Goal: Entertainment & Leisure: Consume media (video, audio)

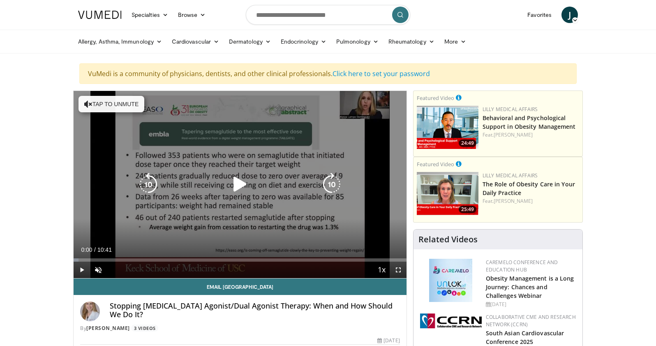
click at [240, 182] on icon "Video Player" at bounding box center [240, 184] width 23 height 23
click at [309, 239] on div "10 seconds Tap to unmute" at bounding box center [240, 184] width 333 height 187
click at [310, 245] on div "10 seconds Tap to unmute" at bounding box center [240, 184] width 333 height 187
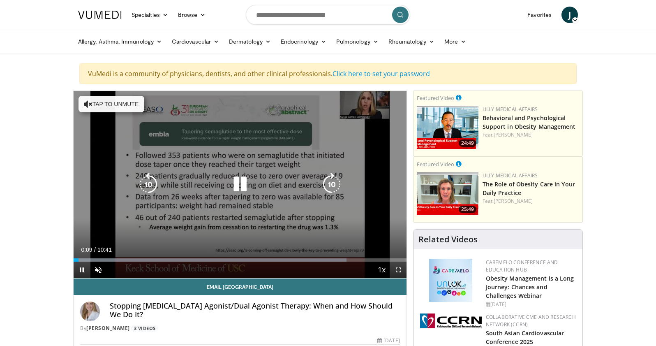
click at [240, 182] on icon "Video Player" at bounding box center [240, 184] width 23 height 23
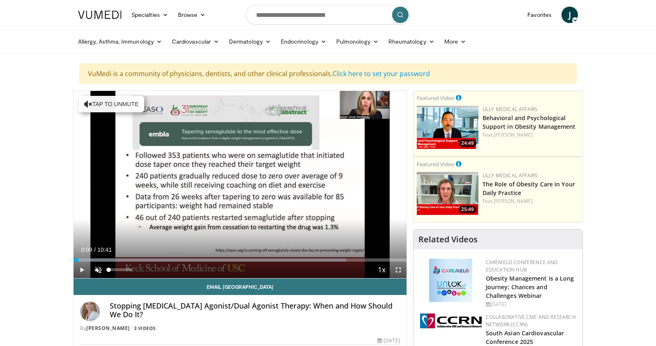
click at [98, 269] on span "Video Player" at bounding box center [98, 270] width 16 height 16
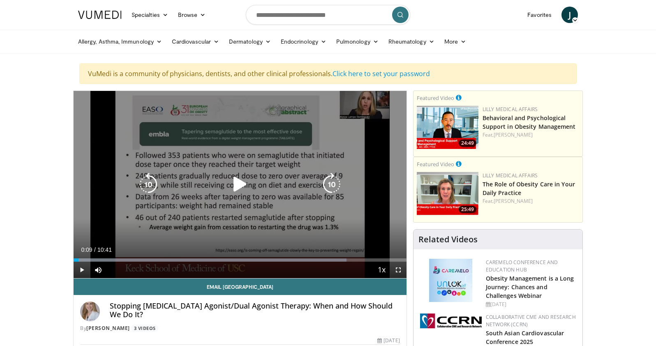
click at [240, 184] on icon "Video Player" at bounding box center [240, 184] width 23 height 23
